Goal: Use online tool/utility: Utilize a website feature to perform a specific function

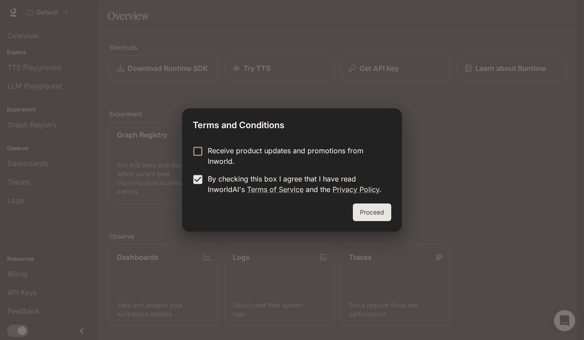
click at [365, 220] on button "Proceed" at bounding box center [372, 213] width 38 height 18
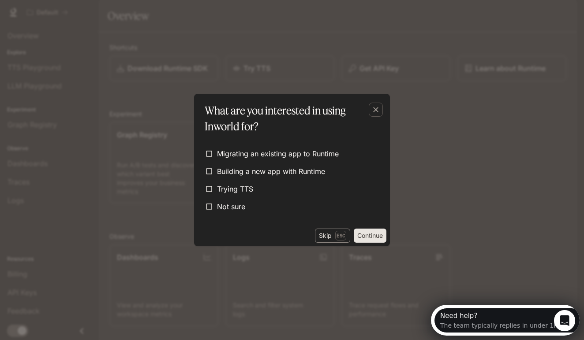
click at [335, 232] on p "Esc" at bounding box center [340, 236] width 11 height 10
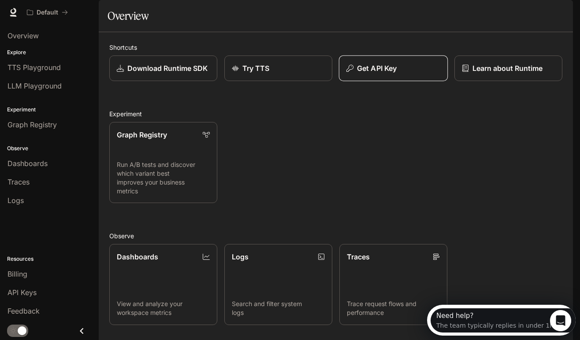
click at [362, 74] on p "Get API Key" at bounding box center [377, 68] width 40 height 11
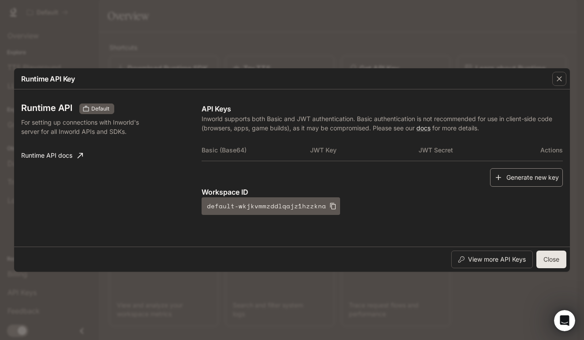
click at [509, 177] on button "Generate new key" at bounding box center [526, 177] width 73 height 19
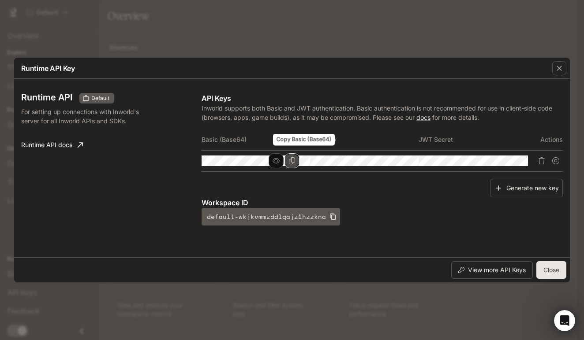
click at [295, 160] on icon "Copy Basic (Base64)" at bounding box center [291, 160] width 7 height 7
click at [554, 63] on div "button" at bounding box center [559, 68] width 14 height 14
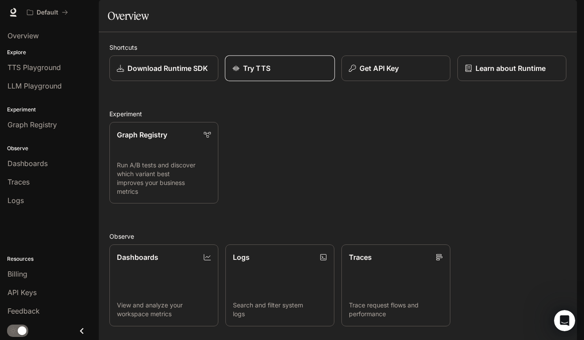
click at [258, 74] on p "Try TTS" at bounding box center [256, 68] width 27 height 11
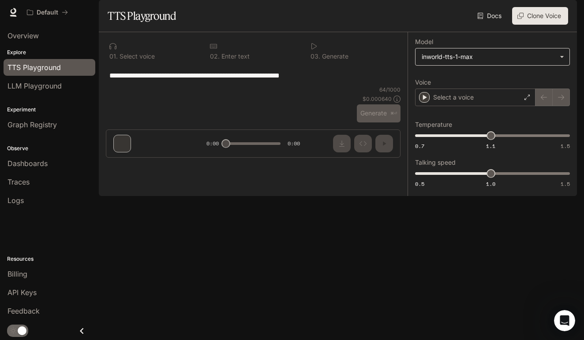
click at [473, 80] on body "**********" at bounding box center [292, 170] width 584 height 340
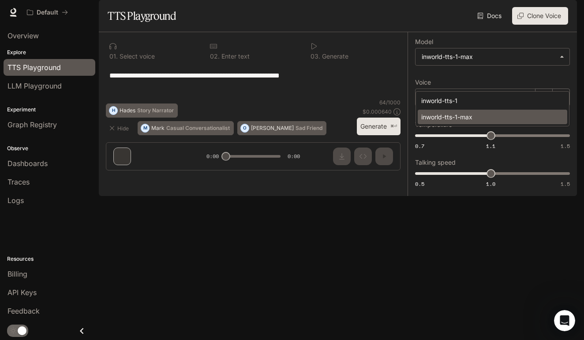
click at [457, 116] on div "inworld-tts-1-max" at bounding box center [490, 116] width 139 height 9
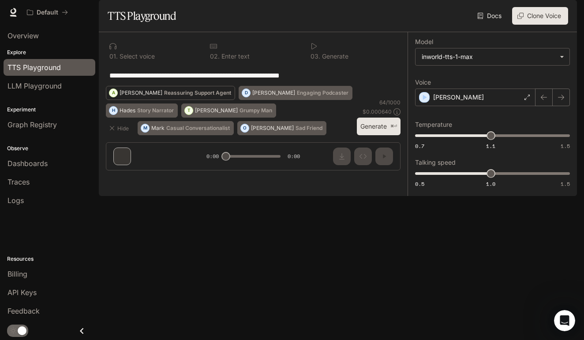
click at [164, 96] on p "Reassuring Support Agent" at bounding box center [197, 92] width 67 height 5
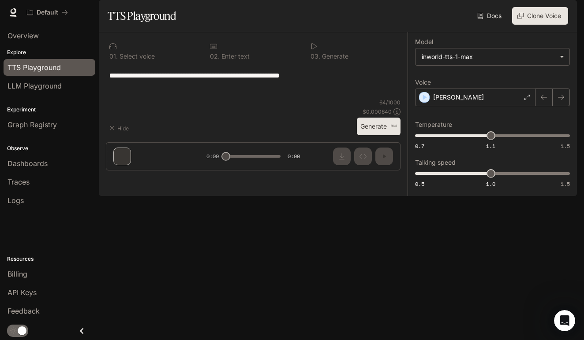
type textarea "**********"
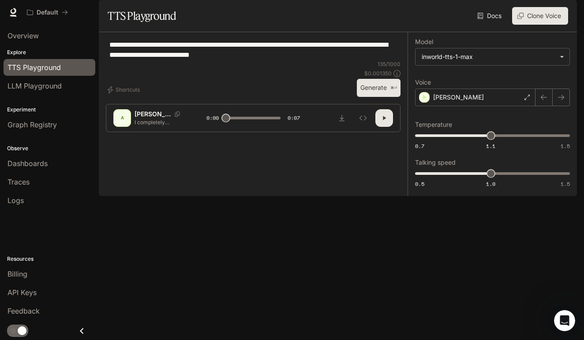
click at [364, 97] on button "Generate ⌘⏎" at bounding box center [379, 88] width 44 height 18
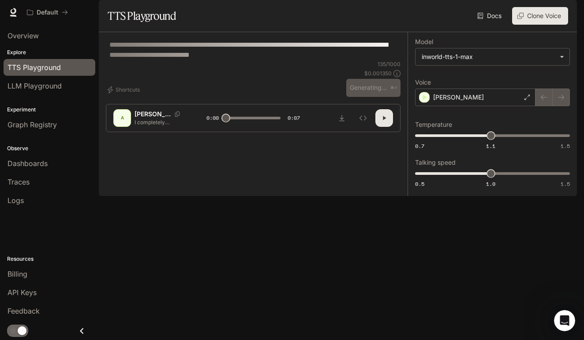
click at [384, 127] on button "button" at bounding box center [384, 118] width 18 height 18
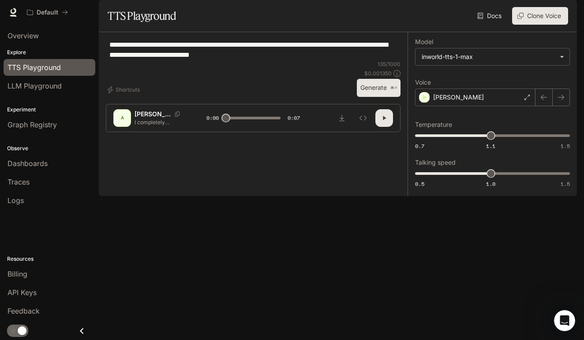
click at [384, 127] on button "button" at bounding box center [384, 118] width 18 height 18
click at [384, 122] on icon "button" at bounding box center [383, 118] width 7 height 7
click at [257, 125] on span at bounding box center [253, 118] width 54 height 13
type input "*"
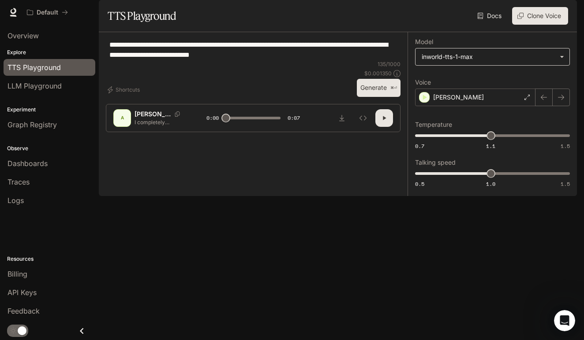
click at [457, 88] on body "**********" at bounding box center [292, 170] width 584 height 340
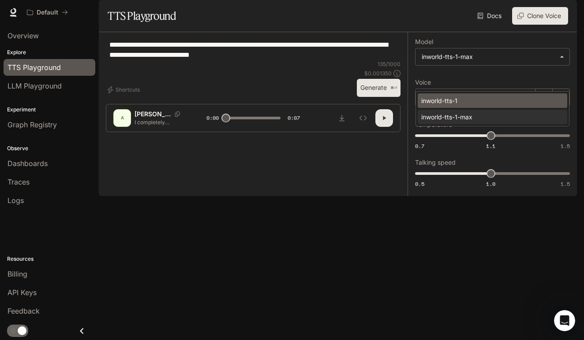
click at [473, 98] on div "inworld-tts-1" at bounding box center [490, 100] width 139 height 9
type input "**********"
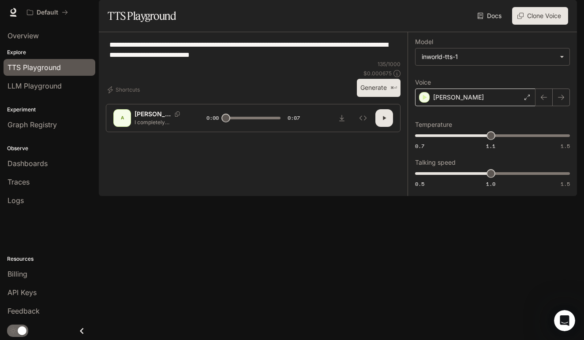
click at [492, 106] on div "[PERSON_NAME]" at bounding box center [475, 98] width 120 height 18
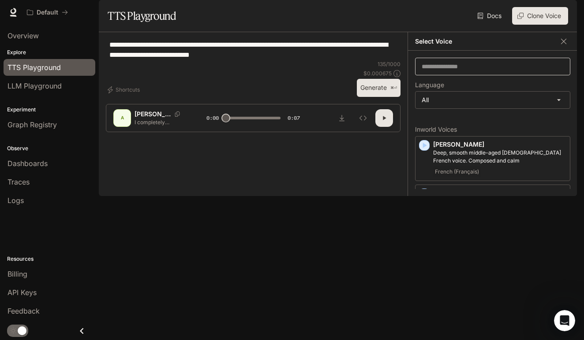
click at [437, 75] on div "​" at bounding box center [492, 67] width 155 height 18
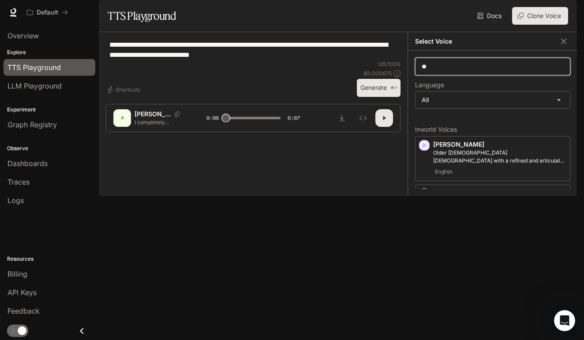
type input "*"
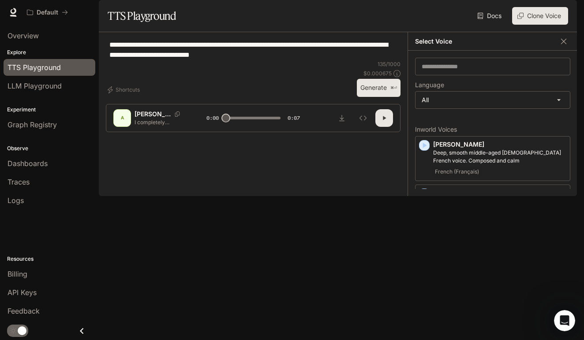
click at [202, 60] on div "**********" at bounding box center [253, 49] width 295 height 21
click at [566, 44] on icon "button" at bounding box center [563, 40] width 5 height 5
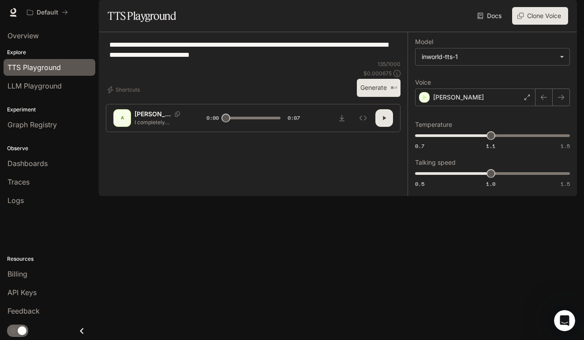
click at [377, 97] on button "Generate ⌘⏎" at bounding box center [379, 88] width 44 height 18
drag, startPoint x: 225, startPoint y: 313, endPoint x: 234, endPoint y: 313, distance: 8.8
click at [234, 123] on span at bounding box center [229, 118] width 9 height 9
click at [385, 127] on button "button" at bounding box center [384, 118] width 18 height 18
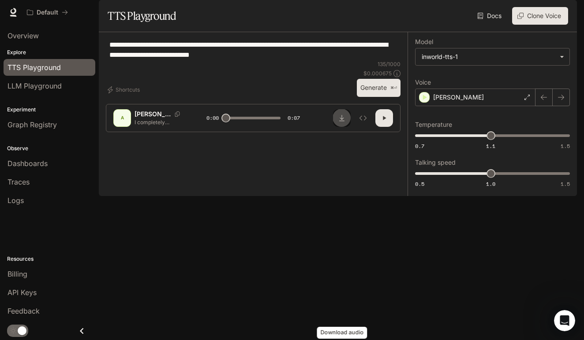
click at [346, 127] on button "Download audio" at bounding box center [342, 118] width 18 height 18
click at [382, 127] on button "button" at bounding box center [384, 118] width 18 height 18
type input "*"
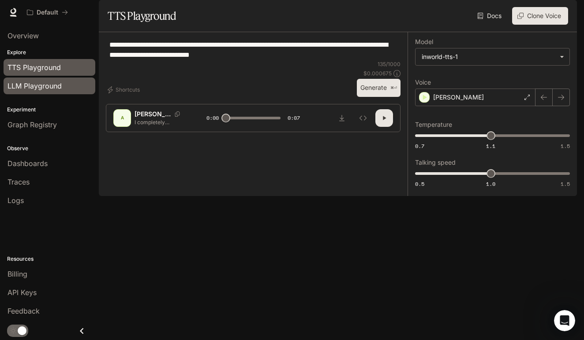
click at [31, 86] on span "LLM Playground" at bounding box center [34, 86] width 54 height 11
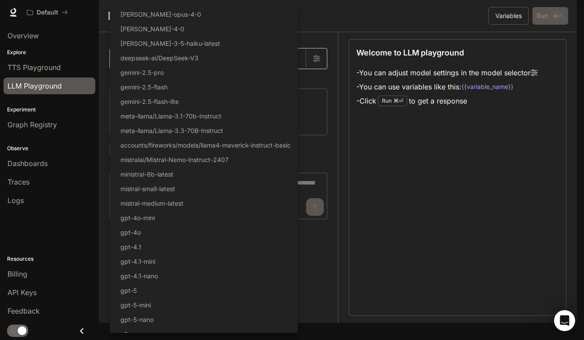
click at [163, 90] on body "Skip to main content Default Runtime Runtime Documentation Documentation Portal…" at bounding box center [292, 170] width 584 height 340
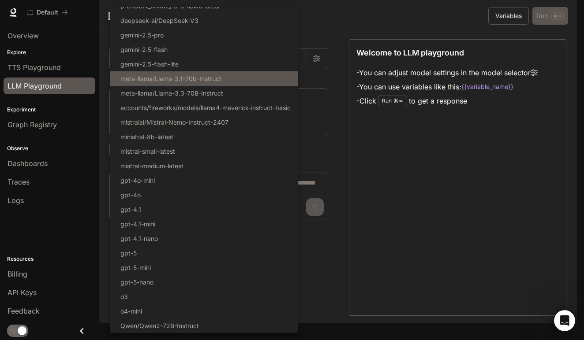
scroll to position [28, 0]
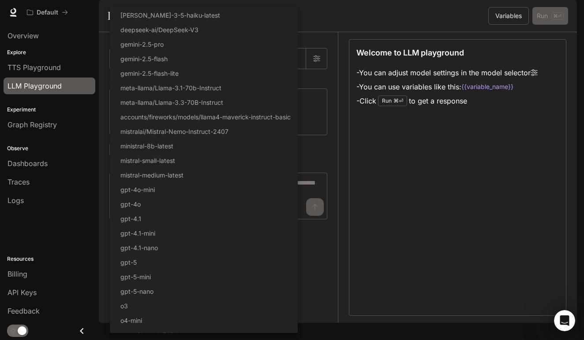
click at [373, 171] on div at bounding box center [292, 170] width 584 height 340
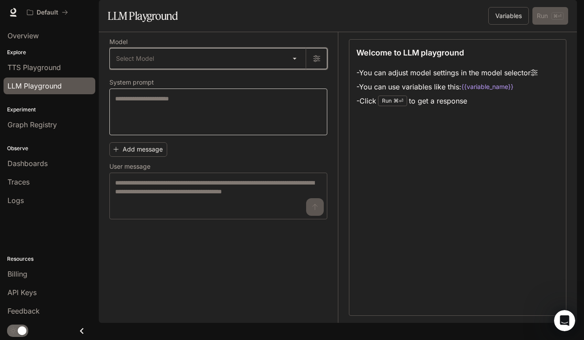
scroll to position [0, 0]
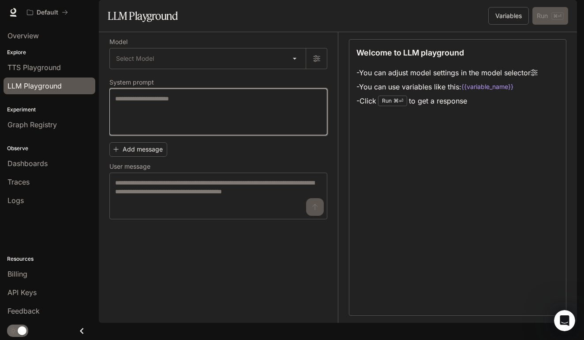
click at [193, 123] on textarea at bounding box center [218, 111] width 206 height 35
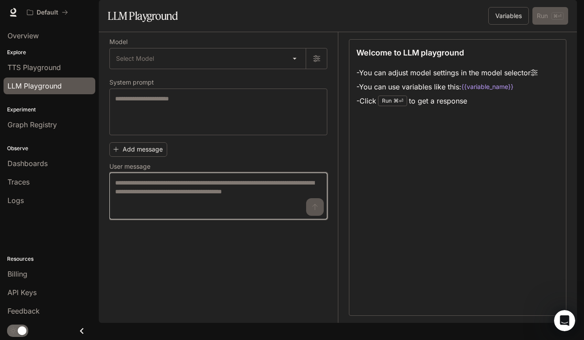
click at [172, 213] on textarea at bounding box center [218, 196] width 206 height 35
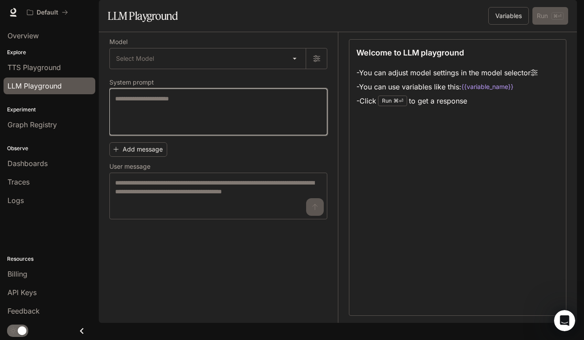
click at [202, 130] on textarea at bounding box center [218, 111] width 206 height 35
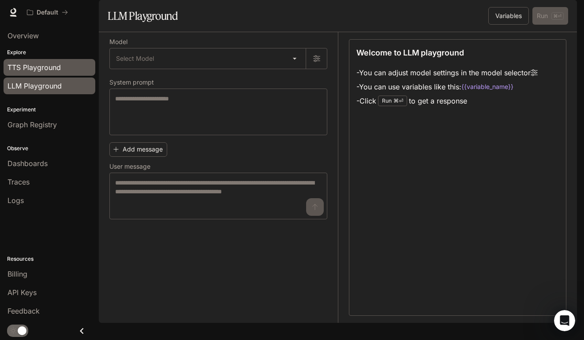
click at [51, 73] on link "TTS Playground" at bounding box center [50, 67] width 92 height 17
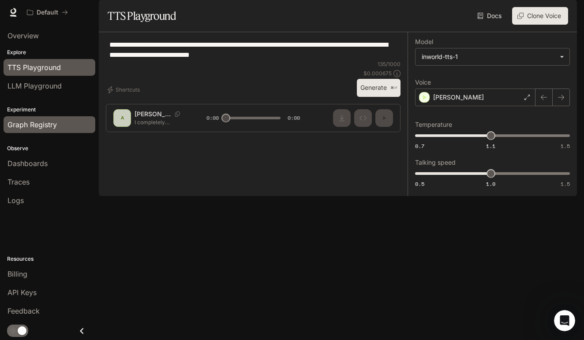
click at [50, 121] on span "Graph Registry" at bounding box center [31, 124] width 49 height 11
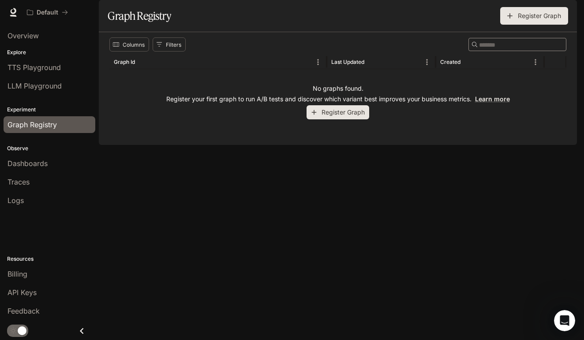
click at [39, 107] on p "Experiment" at bounding box center [49, 110] width 99 height 8
click at [45, 90] on span "LLM Playground" at bounding box center [34, 86] width 54 height 11
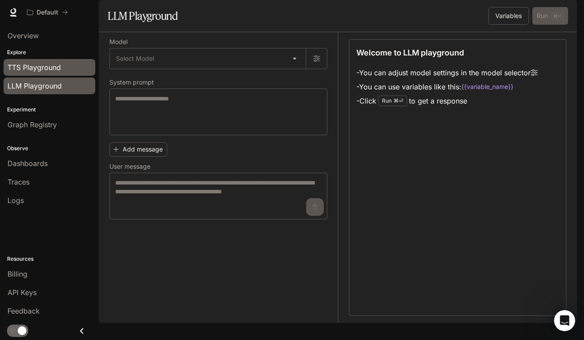
click at [52, 64] on span "TTS Playground" at bounding box center [33, 67] width 53 height 11
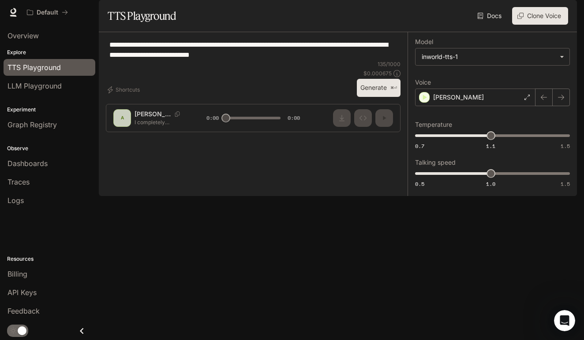
click at [268, 60] on textarea "**********" at bounding box center [252, 50] width 287 height 20
drag, startPoint x: 283, startPoint y: 83, endPoint x: 85, endPoint y: 58, distance: 199.5
click at [99, 58] on main "**********" at bounding box center [338, 98] width 478 height 196
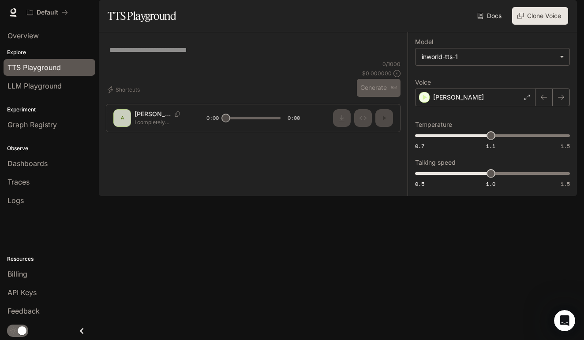
paste textarea "**********"
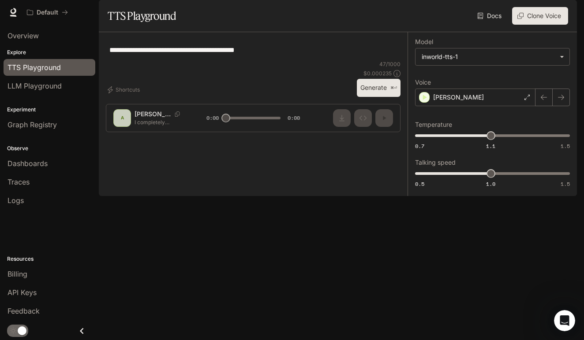
type textarea "**********"
click at [391, 111] on div "**********" at bounding box center [253, 75] width 295 height 72
click at [383, 97] on button "Generate ⌘⏎" at bounding box center [379, 88] width 44 height 18
click at [380, 127] on button "button" at bounding box center [384, 118] width 18 height 18
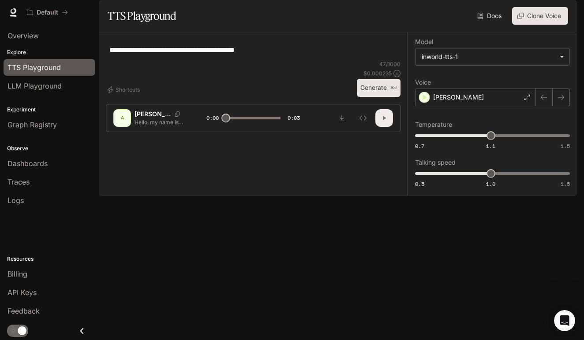
click at [382, 122] on icon "button" at bounding box center [383, 118] width 7 height 7
type input "*"
click at [384, 127] on button "button" at bounding box center [384, 118] width 18 height 18
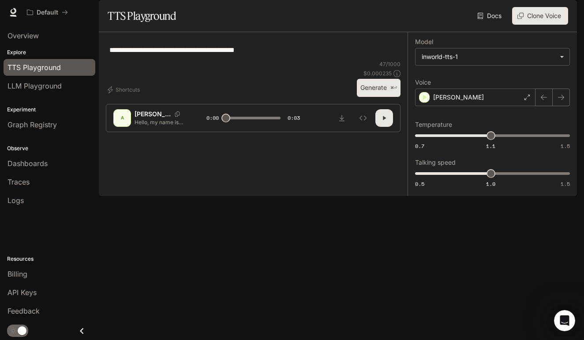
type input "*"
click at [365, 127] on button "Inspect" at bounding box center [363, 118] width 18 height 18
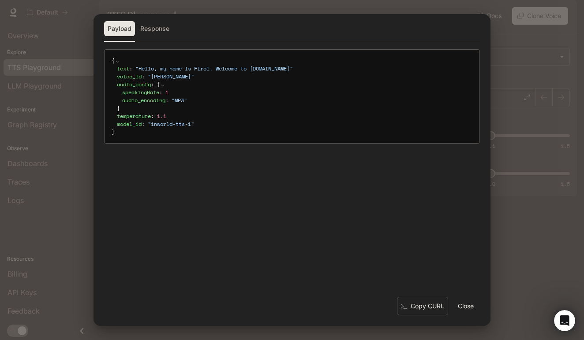
click at [527, 268] on div "Payload Response { text : " Hello, my name is Firol. Welcome to [DOMAIN_NAME] "…" at bounding box center [292, 170] width 584 height 340
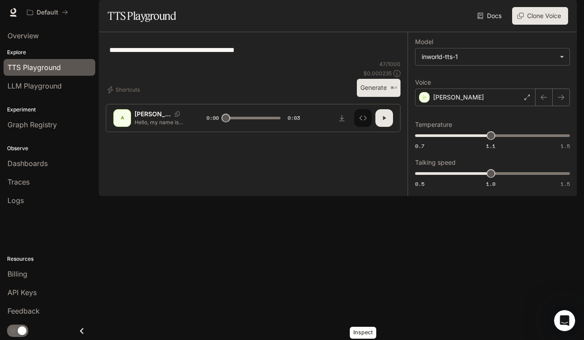
click at [364, 122] on icon "Inspect" at bounding box center [362, 118] width 7 height 7
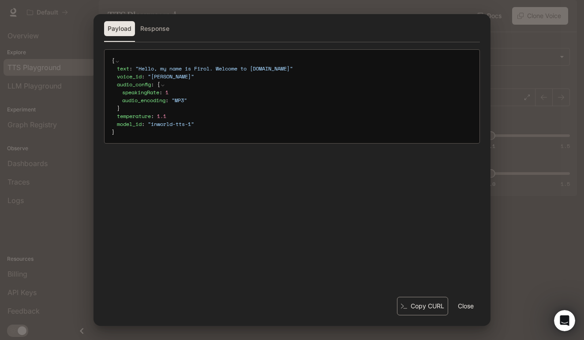
click at [428, 308] on button "Copy CURL" at bounding box center [422, 306] width 51 height 19
